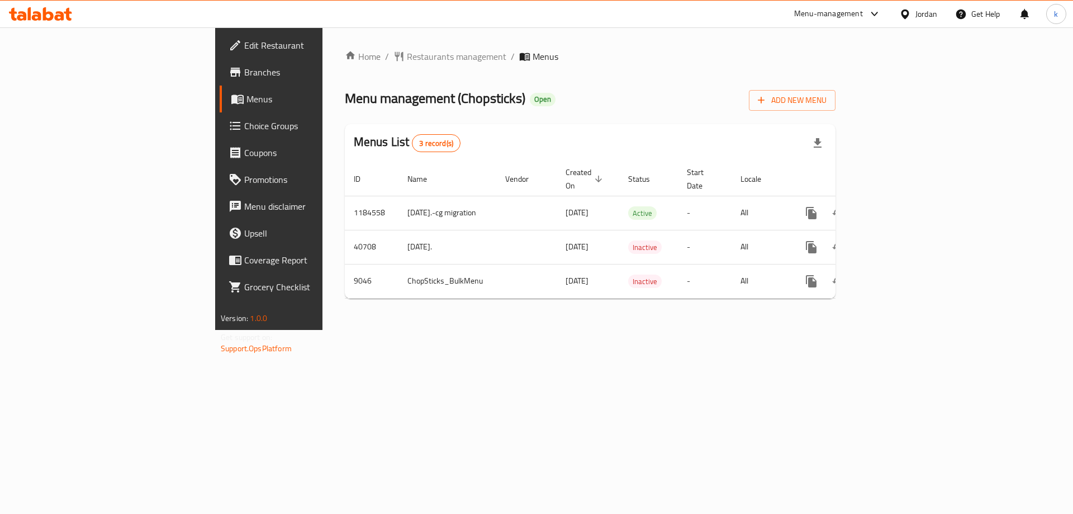
click at [244, 129] on span "Choice Groups" at bounding box center [314, 125] width 141 height 13
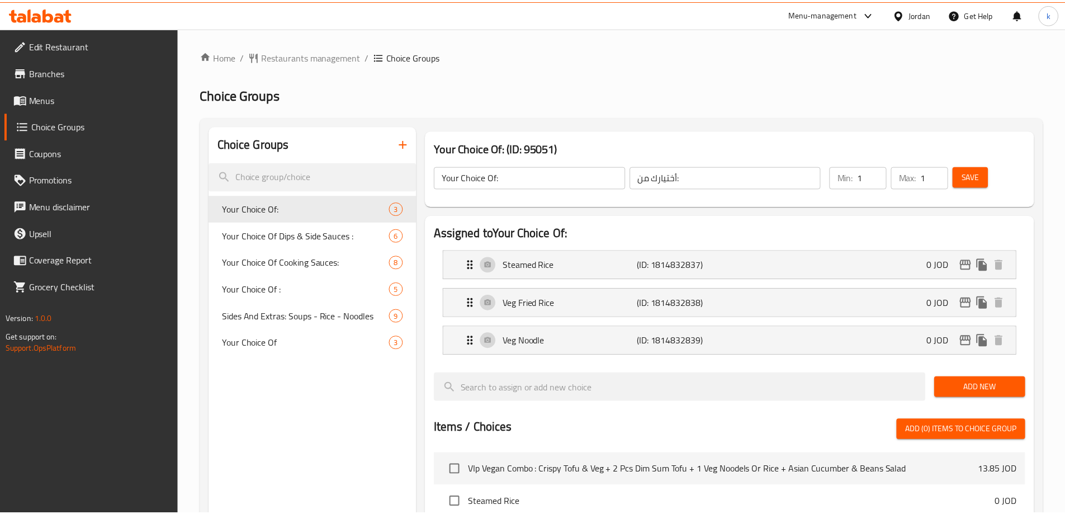
scroll to position [366, 0]
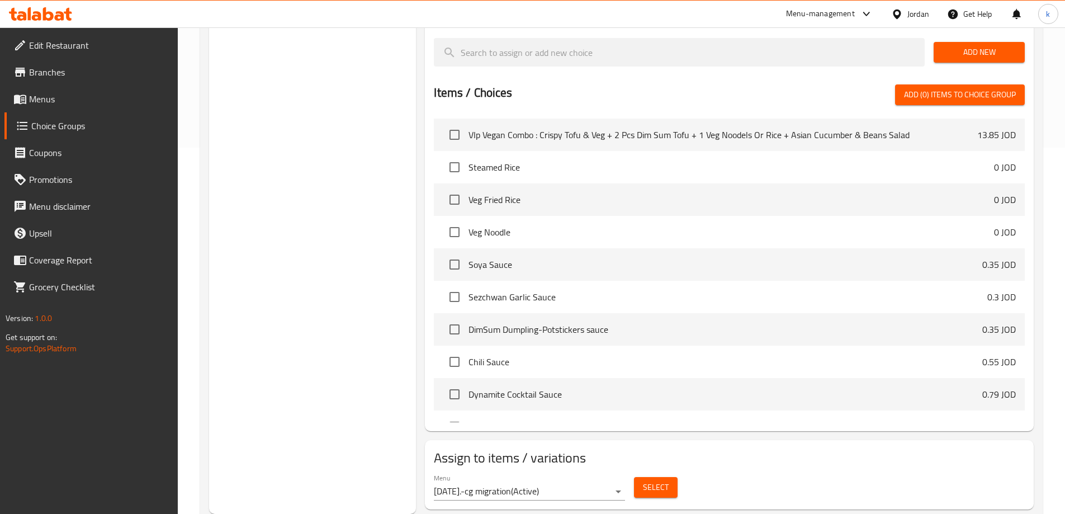
drag, startPoint x: 637, startPoint y: 49, endPoint x: 632, endPoint y: 68, distance: 20.2
click at [637, 75] on div at bounding box center [729, 79] width 591 height 9
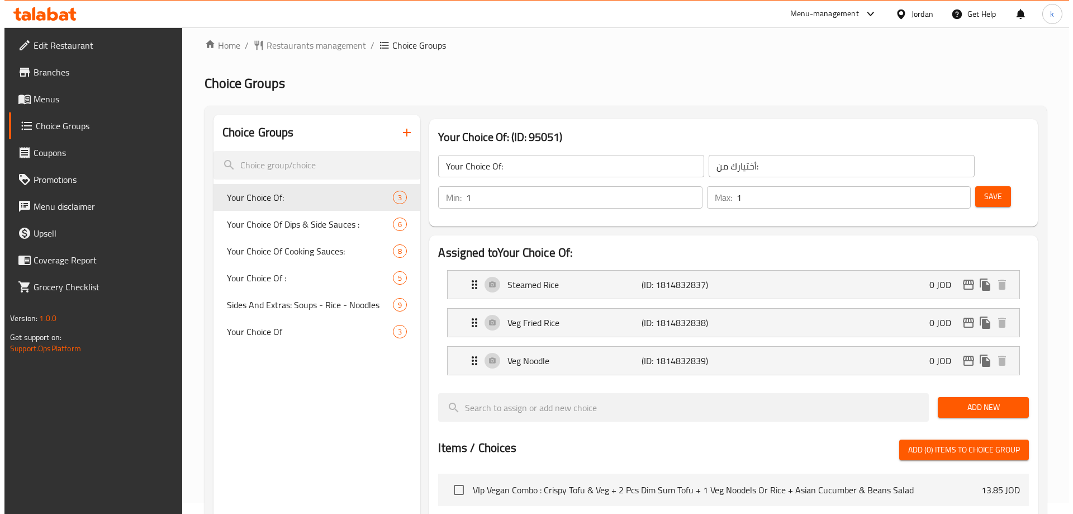
scroll to position [0, 0]
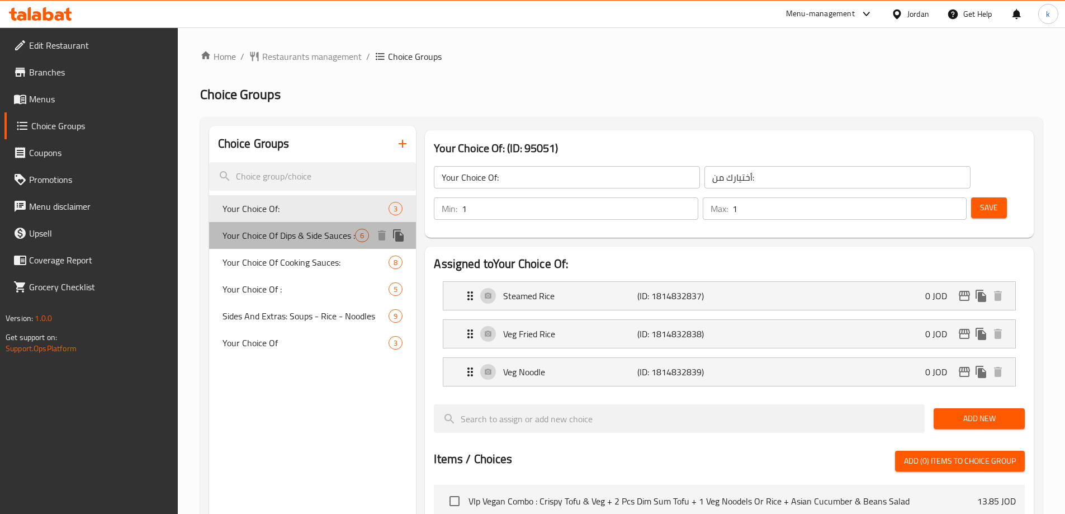
click at [294, 237] on span "Your Choice Of Dips & Side Sauces :" at bounding box center [288, 235] width 133 height 13
type input "Your Choice Of Dips & Side Sauces :"
type input "اختيارك من [DEMOGRAPHIC_DATA] والغموس:"
type input "0"
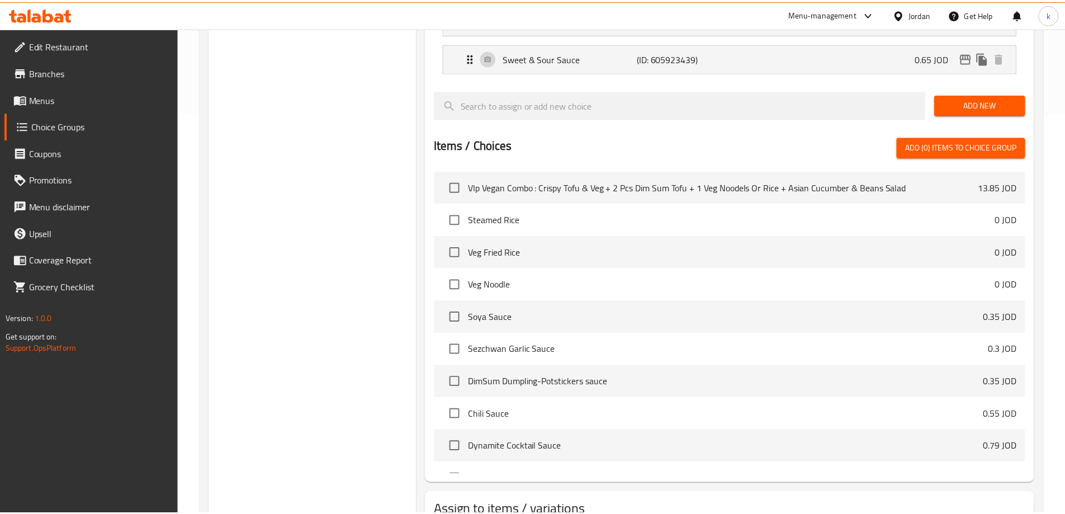
scroll to position [485, 0]
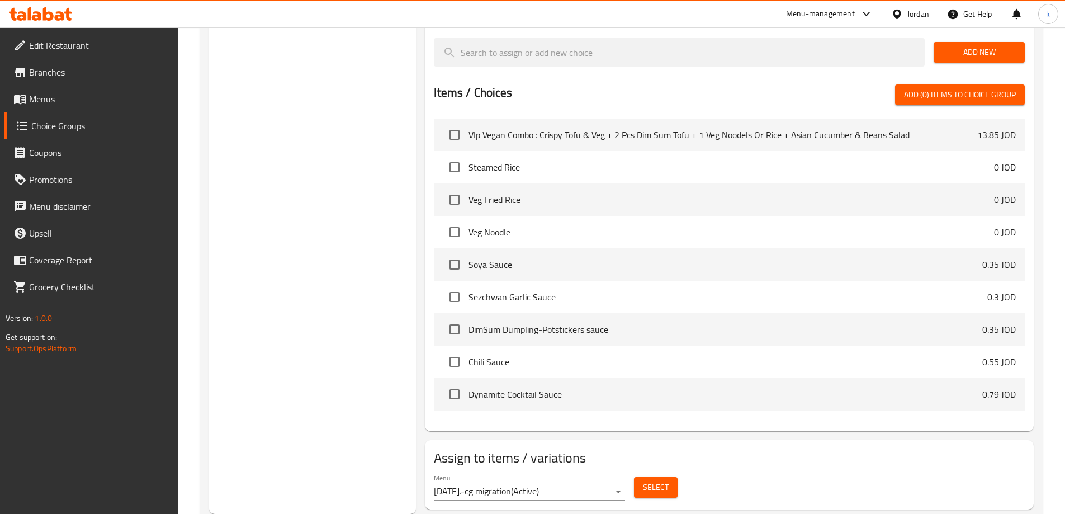
click at [831, 469] on div "Menu [DATE].-cg migration ( Active ) Select" at bounding box center [729, 487] width 600 height 36
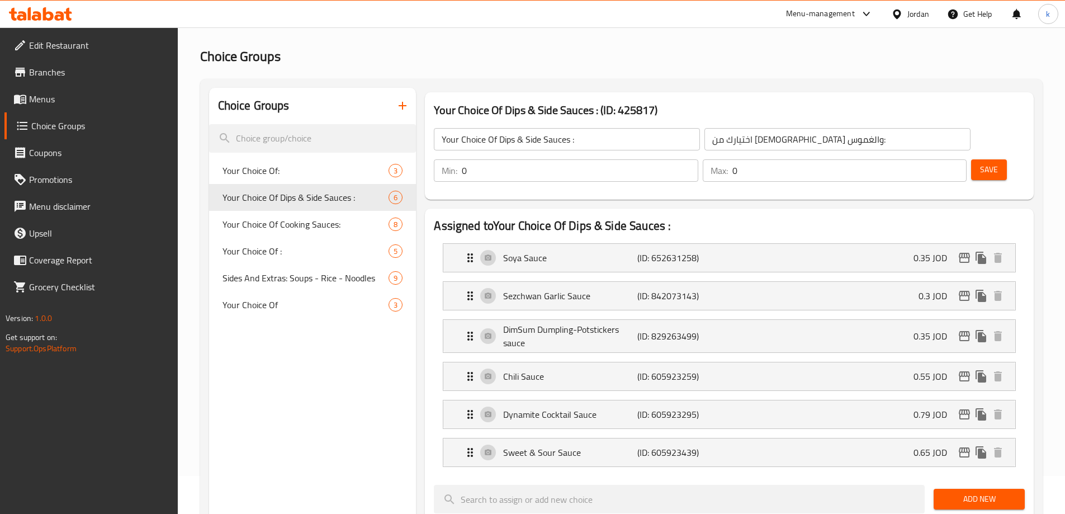
scroll to position [0, 0]
